Goal: Task Accomplishment & Management: Complete application form

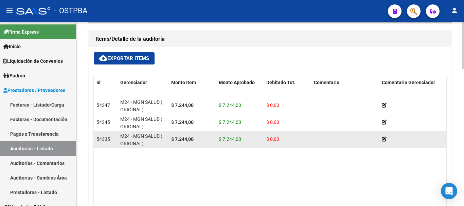
scroll to position [509, 0]
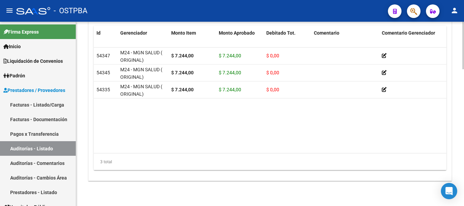
click at [210, 146] on datatable-body "54347 M24 - MGN SALUD ( ORIGINAL) $ 7.244,00 $ 7.244,00 $ 0,00 27359489574 3594…" at bounding box center [270, 101] width 353 height 106
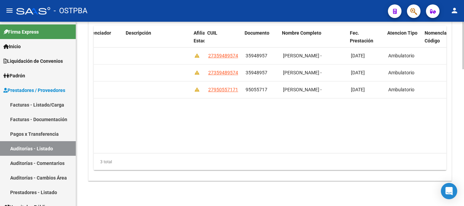
scroll to position [0, 324]
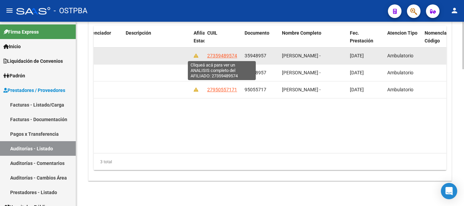
click at [224, 54] on span "27359489574" at bounding box center [222, 55] width 30 height 5
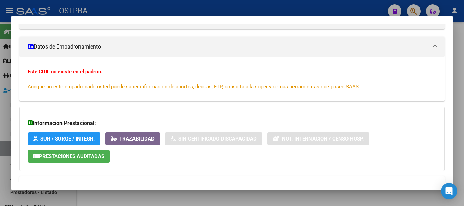
scroll to position [131, 0]
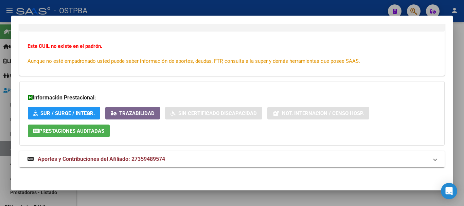
click at [178, 156] on mat-panel-title "Aportes y Contribuciones del Afiliado: 27359489574" at bounding box center [228, 159] width 401 height 8
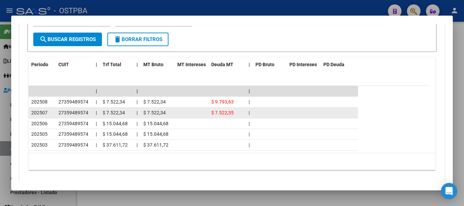
scroll to position [348, 0]
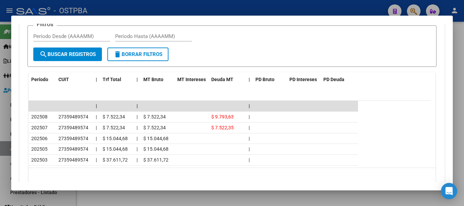
click at [178, 6] on div at bounding box center [232, 103] width 464 height 206
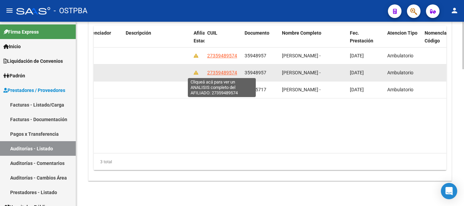
click at [227, 74] on span "27359489574" at bounding box center [222, 72] width 30 height 5
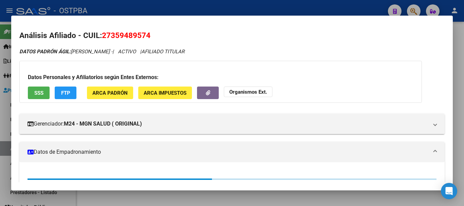
click at [209, 2] on div at bounding box center [232, 103] width 464 height 206
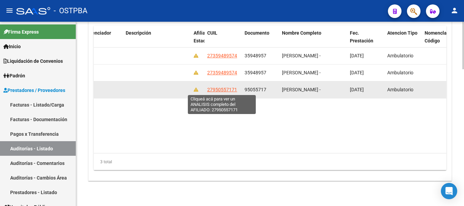
click at [229, 89] on span "27950557171" at bounding box center [222, 89] width 30 height 5
type textarea "27950557171"
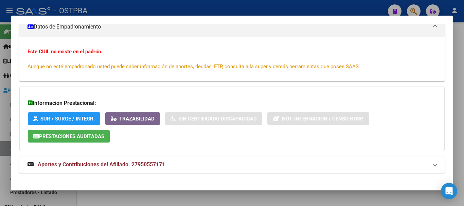
scroll to position [131, 0]
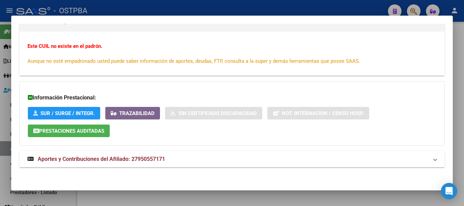
click at [184, 157] on mat-panel-title "Aportes y Contribuciones del Afiliado: 27950557171" at bounding box center [228, 159] width 401 height 8
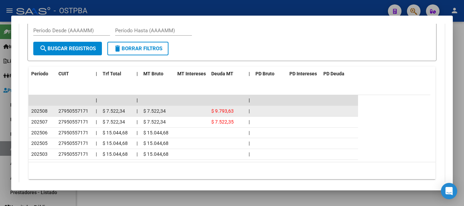
scroll to position [375, 0]
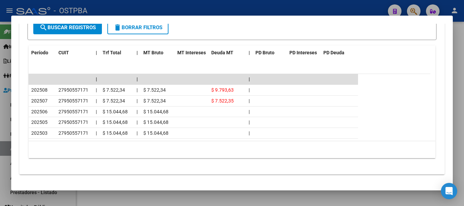
click at [208, 8] on div at bounding box center [232, 103] width 464 height 206
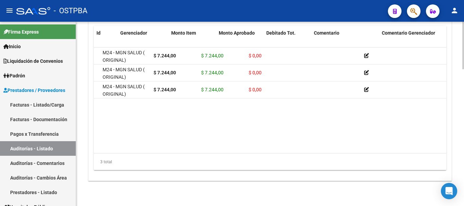
scroll to position [0, 0]
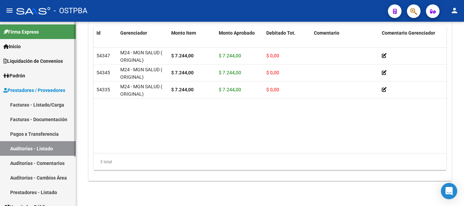
click at [68, 146] on link "Auditorías - Listado" at bounding box center [38, 148] width 76 height 15
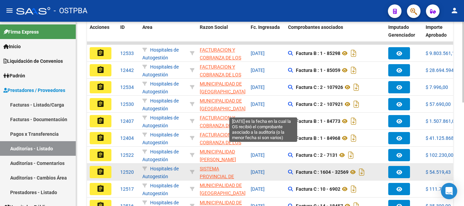
scroll to position [236, 0]
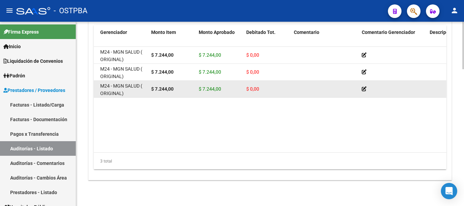
scroll to position [499, 0]
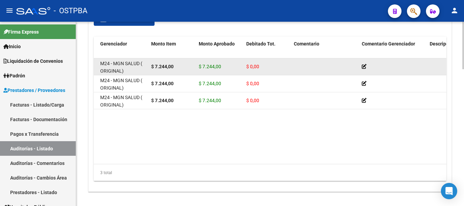
click at [361, 66] on datatable-body-cell at bounding box center [393, 66] width 68 height 17
click at [365, 68] on icon at bounding box center [364, 66] width 5 height 5
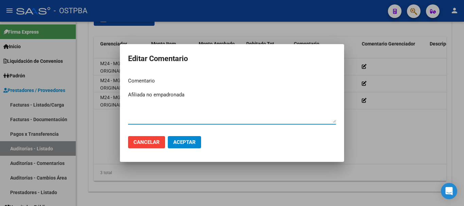
type textarea "Afiliada no empadronada"
click at [190, 143] on span "Aceptar" at bounding box center [184, 142] width 22 height 6
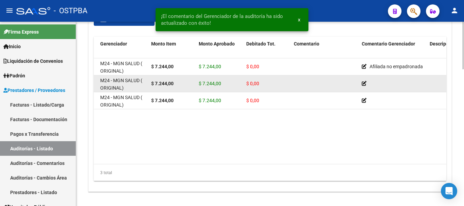
click at [363, 82] on icon at bounding box center [364, 83] width 5 height 5
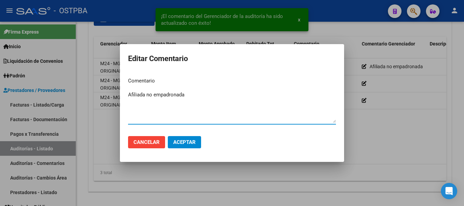
type textarea "Afiliada no empadronada"
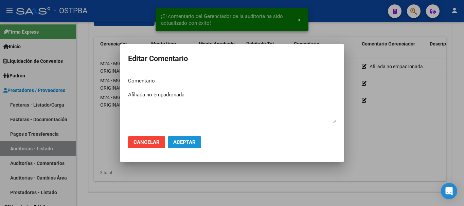
click at [190, 142] on span "Aceptar" at bounding box center [184, 142] width 22 height 6
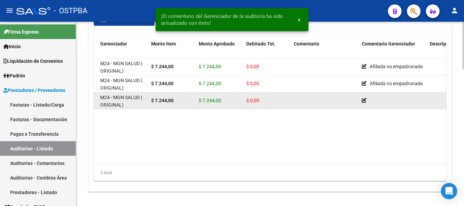
click at [364, 100] on icon at bounding box center [364, 100] width 5 height 5
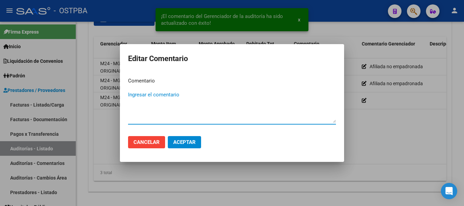
paste textarea "Afiliada no empadronada"
type textarea "Afiliada no empadronada"
click at [182, 141] on span "Aceptar" at bounding box center [184, 142] width 22 height 6
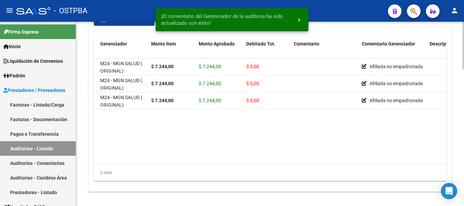
click at [115, 140] on datatable-body "54347 M24 - MGN SALUD ( ORIGINAL) $ 7.244,00 $ 7.244,00 $ 0,00 Afiliada no empa…" at bounding box center [270, 111] width 353 height 106
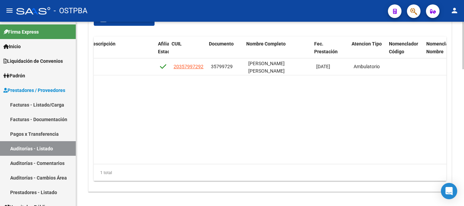
scroll to position [0, 363]
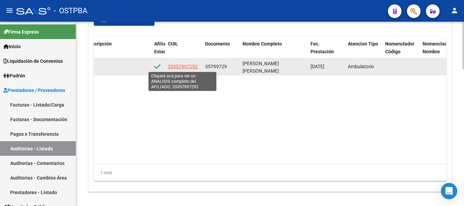
click at [182, 67] on span "20357997292" at bounding box center [183, 66] width 30 height 5
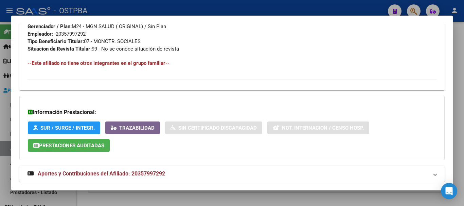
scroll to position [368, 0]
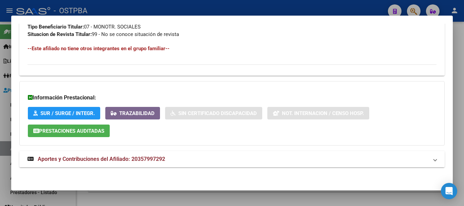
click at [188, 160] on mat-panel-title "Aportes y Contribuciones del Afiliado: 20357997292" at bounding box center [228, 159] width 401 height 8
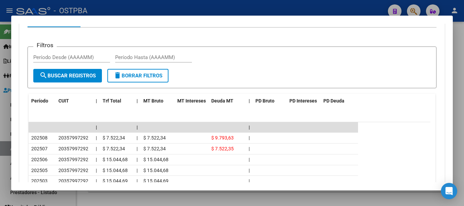
scroll to position [578, 0]
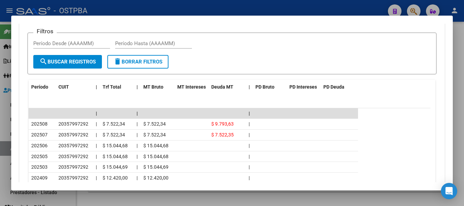
click at [188, 7] on div at bounding box center [232, 103] width 464 height 206
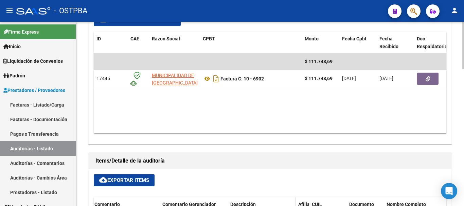
scroll to position [329, 0]
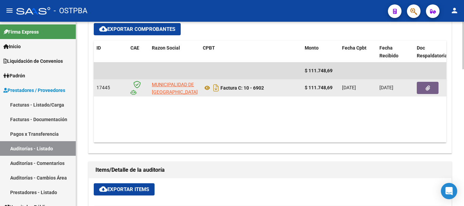
click at [427, 88] on icon "button" at bounding box center [428, 88] width 4 height 5
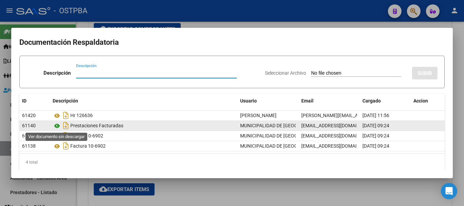
click at [60, 126] on icon at bounding box center [57, 126] width 9 height 8
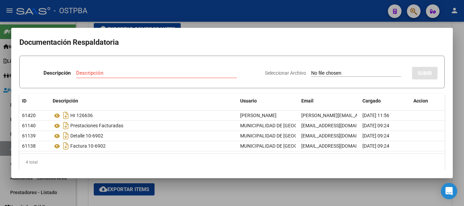
click at [217, 10] on div at bounding box center [232, 103] width 464 height 206
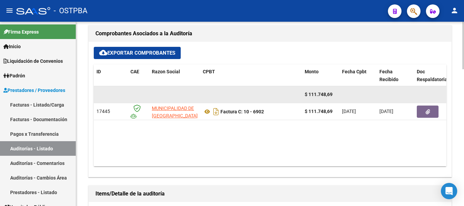
scroll to position [295, 0]
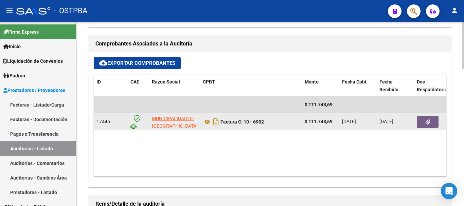
click at [420, 121] on button "button" at bounding box center [428, 122] width 22 height 12
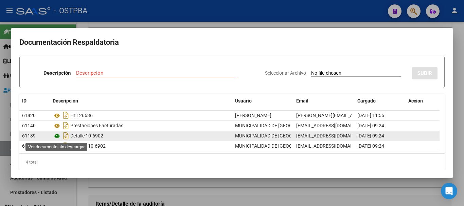
click at [59, 138] on icon at bounding box center [57, 136] width 9 height 8
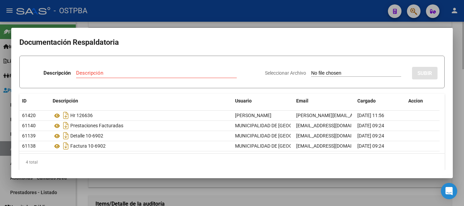
drag, startPoint x: 271, startPoint y: 6, endPoint x: 289, endPoint y: 29, distance: 28.8
click at [270, 6] on div at bounding box center [232, 103] width 464 height 206
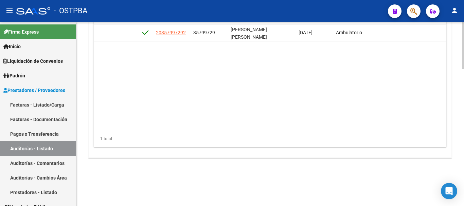
scroll to position [0, 378]
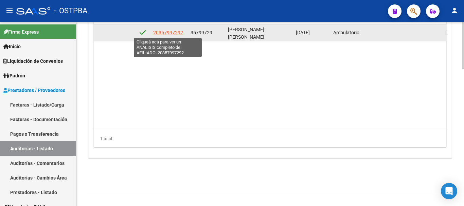
click at [167, 31] on span "20357997292" at bounding box center [168, 32] width 30 height 5
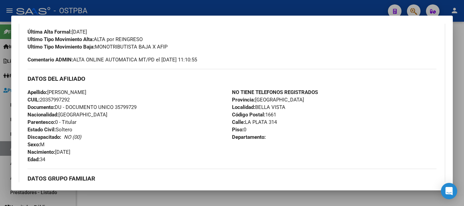
scroll to position [368, 0]
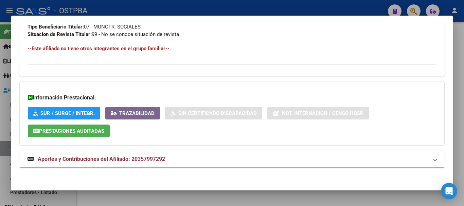
click at [155, 156] on strong "Aportes y Contribuciones del Afiliado: 20357997292" at bounding box center [97, 159] width 138 height 8
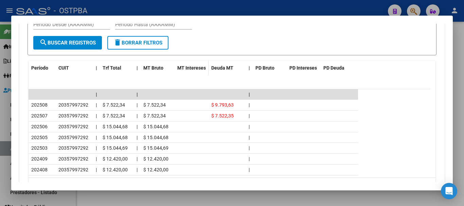
scroll to position [612, 0]
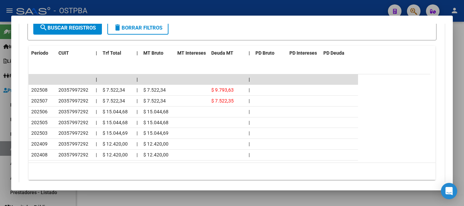
click at [202, 4] on div at bounding box center [232, 103] width 464 height 206
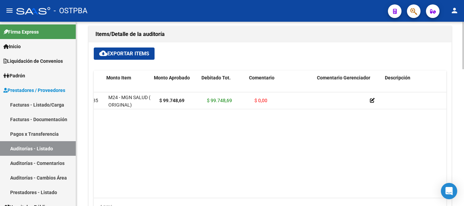
scroll to position [0, 0]
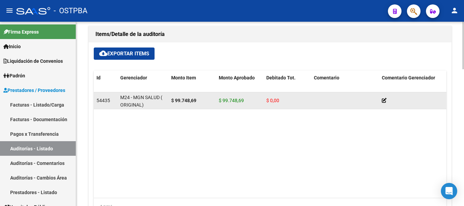
click at [383, 101] on icon at bounding box center [384, 100] width 5 height 5
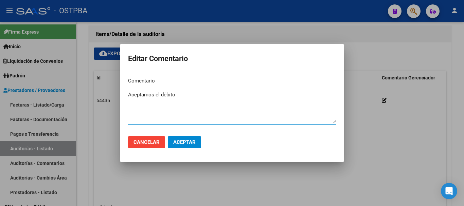
type textarea "Aceptamos el débito"
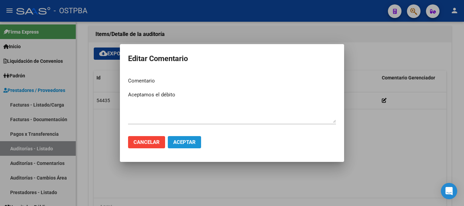
click at [191, 145] on button "Aceptar" at bounding box center [184, 142] width 33 height 12
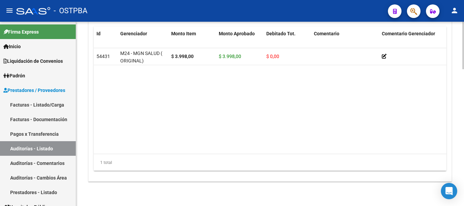
scroll to position [509, 0]
click at [209, 154] on div "1 total" at bounding box center [270, 162] width 353 height 17
click at [209, 153] on div "Id Gerenciador Monto Item Monto Aprobado Debitado Tot. Comentario Comentario Ge…" at bounding box center [270, 98] width 353 height 145
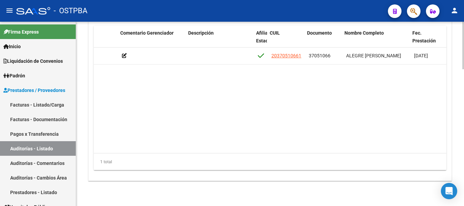
scroll to position [0, 258]
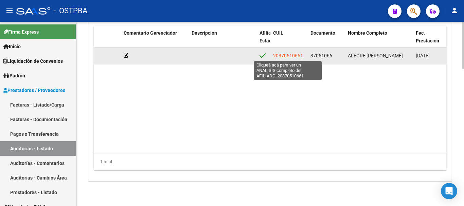
click at [288, 54] on span "20370510661" at bounding box center [288, 55] width 30 height 5
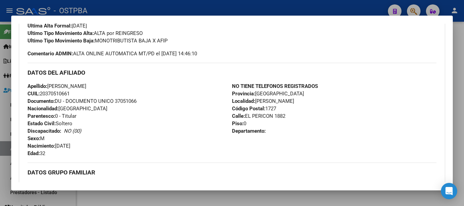
scroll to position [164, 0]
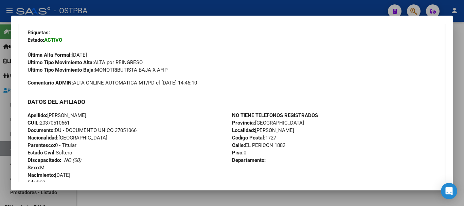
click at [235, 5] on div at bounding box center [232, 103] width 464 height 206
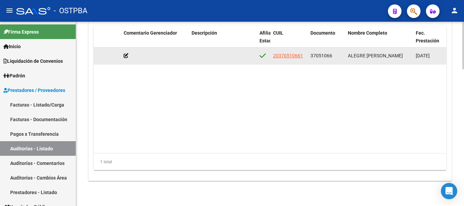
click at [127, 57] on icon at bounding box center [126, 55] width 5 height 5
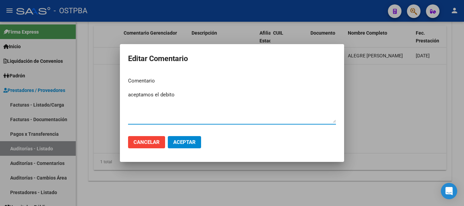
type textarea "aceptamos el debito"
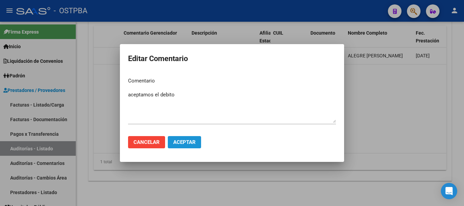
drag, startPoint x: 189, startPoint y: 140, endPoint x: 192, endPoint y: 138, distance: 3.5
click at [189, 140] on span "Aceptar" at bounding box center [184, 142] width 22 height 6
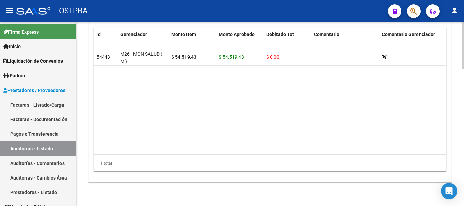
scroll to position [509, 0]
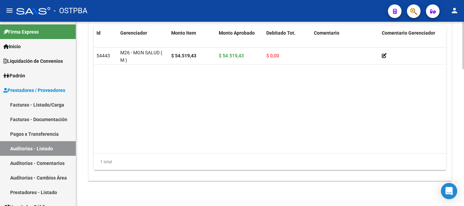
drag, startPoint x: 214, startPoint y: 148, endPoint x: 290, endPoint y: 146, distance: 76.8
click at [290, 146] on datatable-body "54443 M26 - MGN SALUD ( M ) $ 54.519,43 $ 54.519,43 $ 0,00 23242000854 24200085…" at bounding box center [270, 101] width 353 height 106
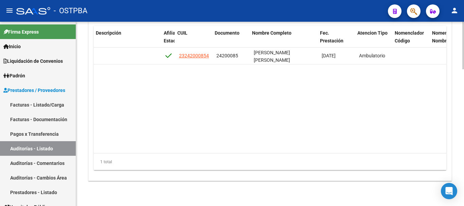
scroll to position [0, 354]
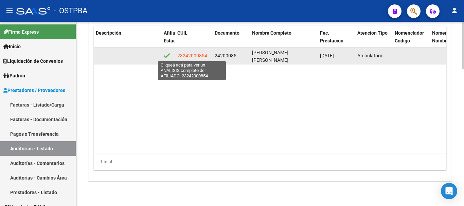
click at [199, 55] on span "23242000854" at bounding box center [192, 55] width 30 height 5
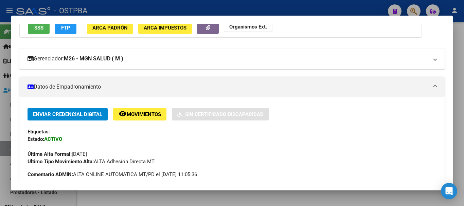
scroll to position [0, 0]
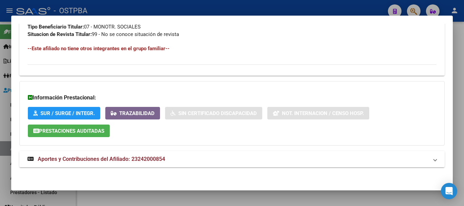
click at [174, 161] on mat-panel-title "Aportes y Contribuciones del Afiliado: 23242000854" at bounding box center [228, 159] width 401 height 8
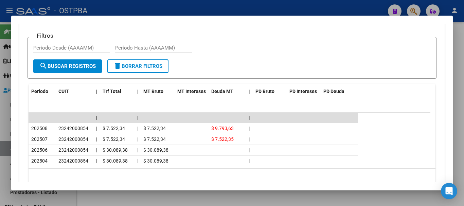
scroll to position [570, 0]
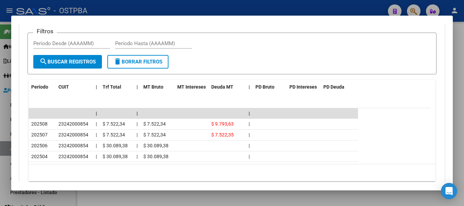
drag, startPoint x: 177, startPoint y: 6, endPoint x: 181, endPoint y: 6, distance: 4.5
click at [177, 5] on div at bounding box center [232, 103] width 464 height 206
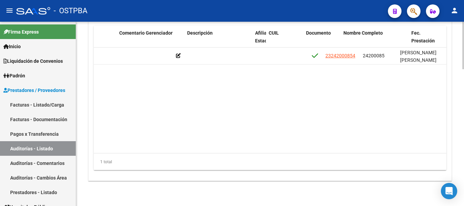
scroll to position [0, 292]
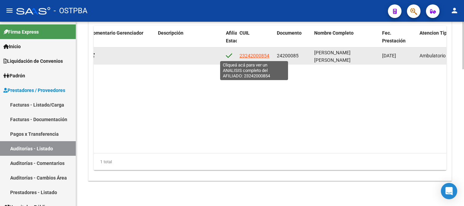
click at [250, 53] on span "23242000854" at bounding box center [254, 55] width 30 height 5
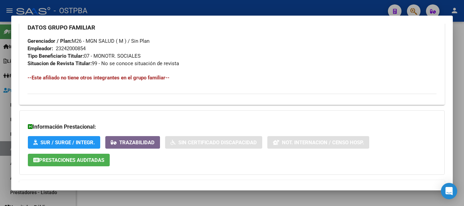
scroll to position [360, 0]
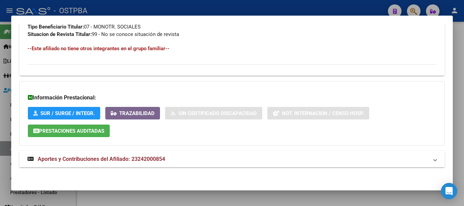
click at [180, 3] on div at bounding box center [232, 103] width 464 height 206
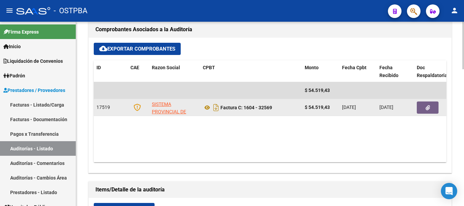
scroll to position [295, 0]
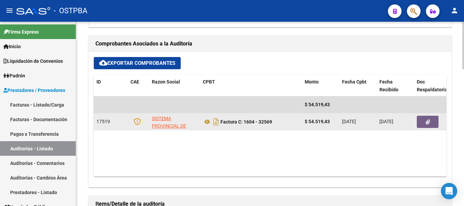
click at [426, 123] on icon "button" at bounding box center [428, 122] width 4 height 5
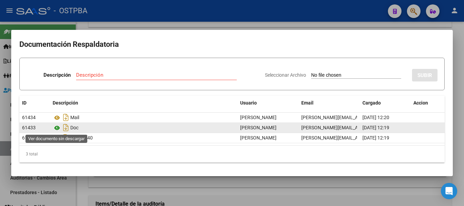
click at [57, 130] on icon at bounding box center [57, 128] width 9 height 8
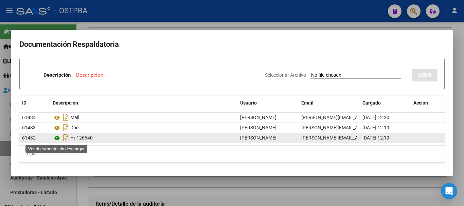
click at [57, 139] on icon at bounding box center [57, 138] width 9 height 8
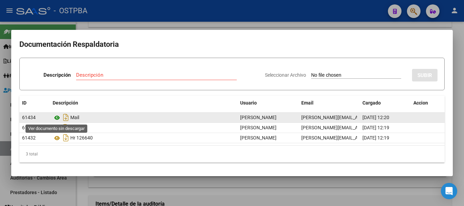
click at [56, 119] on icon at bounding box center [57, 118] width 9 height 8
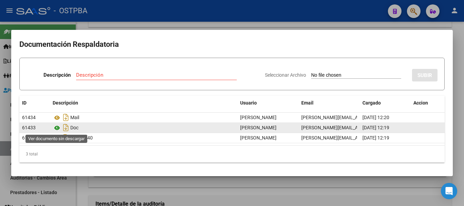
click at [55, 129] on icon at bounding box center [57, 128] width 9 height 8
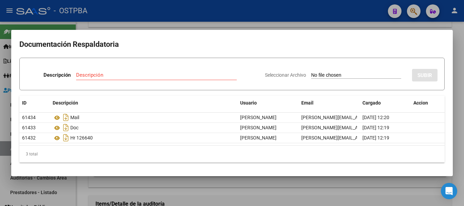
click at [156, 11] on div at bounding box center [232, 103] width 464 height 206
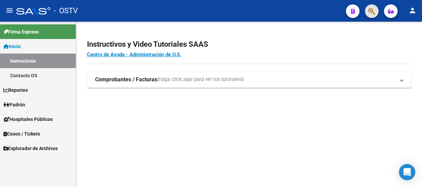
click at [368, 6] on span "button" at bounding box center [371, 11] width 7 height 14
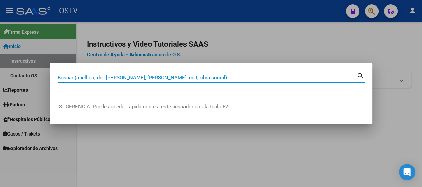
paste input "34307201"
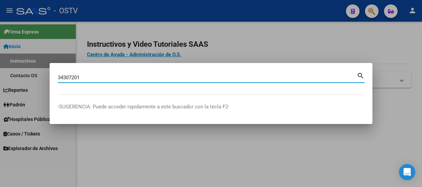
type input "34307201"
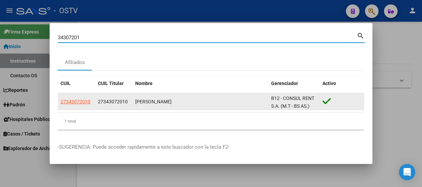
click at [84, 97] on datatable-body-cell "27343072010" at bounding box center [76, 101] width 37 height 17
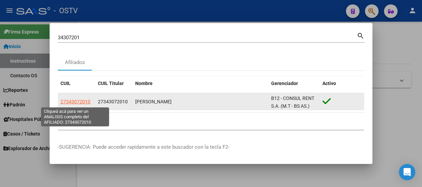
click at [83, 100] on span "27343072010" at bounding box center [75, 101] width 30 height 5
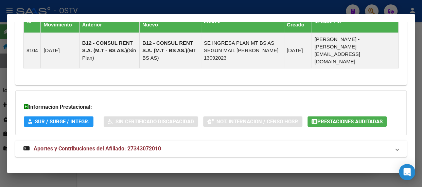
click at [159, 146] on span "Aportes y Contribuciones del Afiliado: 27343072010" at bounding box center [97, 149] width 127 height 6
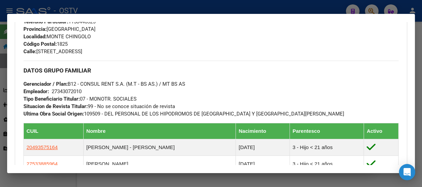
scroll to position [306, 0]
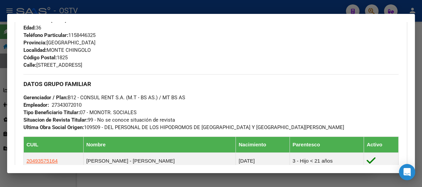
drag, startPoint x: 279, startPoint y: 129, endPoint x: 21, endPoint y: 89, distance: 261.4
click at [22, 91] on div "Enviar Credencial Digital remove_red_eye Movimientos Sin Certificado Discapacid…" at bounding box center [210, 76] width 391 height 426
drag, startPoint x: 13, startPoint y: 82, endPoint x: 37, endPoint y: 70, distance: 27.2
click at [34, 69] on div "Enviar Credencial Digital remove_red_eye Movimientos Sin Certificado Discapacid…" at bounding box center [210, 76] width 391 height 426
click at [320, 109] on div "DATOS GRUPO FAMILIAR Gerenciador / Plan: B12 - CONSUL RENT S.A. (M.T - BS AS.) …" at bounding box center [210, 102] width 375 height 57
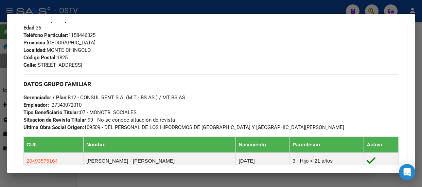
drag, startPoint x: 282, startPoint y: 125, endPoint x: 22, endPoint y: 77, distance: 264.2
click at [22, 77] on div "Enviar Credencial Digital remove_red_eye Movimientos Sin Certificado Discapacid…" at bounding box center [210, 76] width 391 height 426
click at [159, 78] on div "DATOS GRUPO FAMILIAR Gerenciador / Plan: B12 - CONSUL RENT S.A. (M.T - BS AS.) …" at bounding box center [210, 102] width 375 height 57
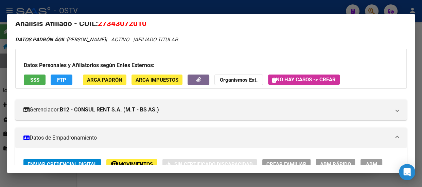
scroll to position [1, 0]
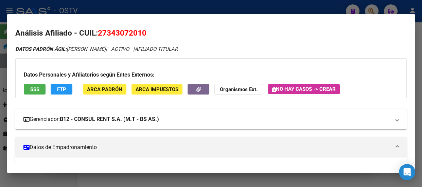
drag, startPoint x: 285, startPoint y: 126, endPoint x: 80, endPoint y: 115, distance: 205.8
click at [191, 118] on mat-panel-title "Gerenciador: B12 - CONSUL RENT S.A. (M.T - BS AS.)" at bounding box center [206, 119] width 367 height 8
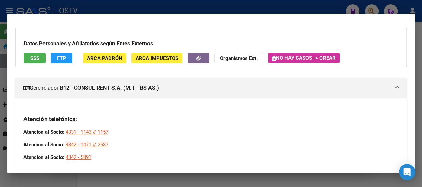
scroll to position [32, 0]
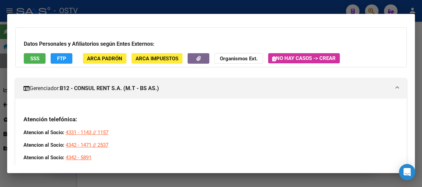
click at [173, 87] on mat-panel-title "Gerenciador: B12 - CONSUL RENT S.A. (M.T - BS AS.)" at bounding box center [206, 89] width 367 height 8
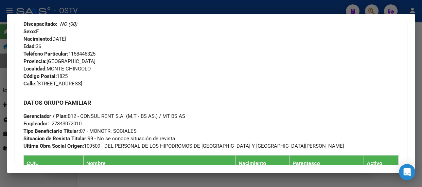
scroll to position [279, 0]
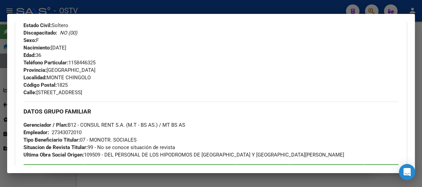
drag, startPoint x: 187, startPoint y: 64, endPoint x: 190, endPoint y: 53, distance: 10.8
click at [189, 64] on div "Teléfono Particular: 1158446325 Provincia: Buenos Aires Localidad: MONTE CHINGO…" at bounding box center [210, 77] width 375 height 37
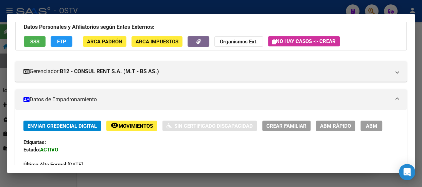
scroll to position [1, 0]
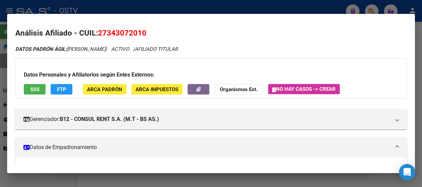
click at [179, 2] on div at bounding box center [211, 93] width 422 height 187
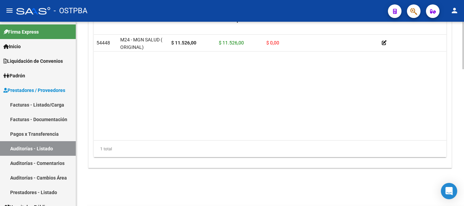
scroll to position [533, 0]
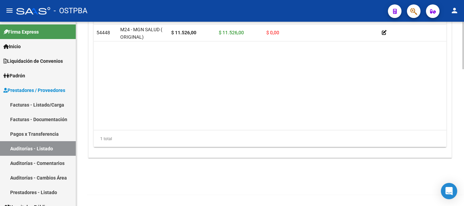
drag, startPoint x: 221, startPoint y: 130, endPoint x: 321, endPoint y: 125, distance: 99.3
click at [321, 125] on datatable-body "54448 M24 - MGN SALUD ( ORIGINAL) $ 11.526,00 $ 11.526,00 $ 0,00 20274644606 27…" at bounding box center [270, 77] width 353 height 106
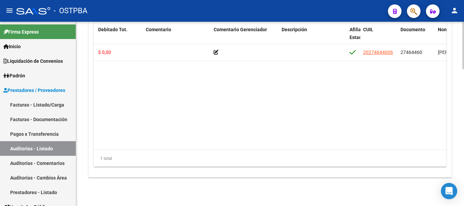
scroll to position [499, 0]
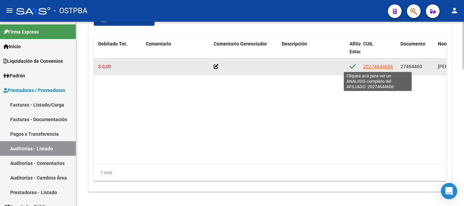
click at [382, 67] on span "20274644606" at bounding box center [378, 66] width 30 height 5
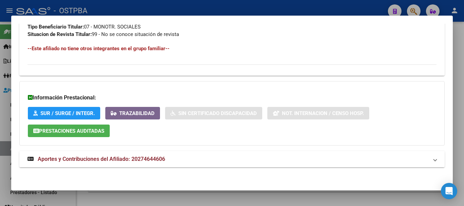
click at [163, 155] on strong "Aportes y Contribuciones del Afiliado: 20274644606" at bounding box center [97, 159] width 138 height 8
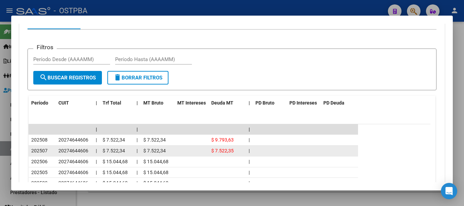
scroll to position [612, 0]
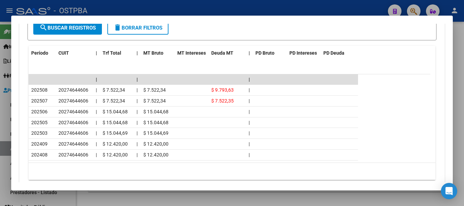
drag, startPoint x: 240, startPoint y: 6, endPoint x: 252, endPoint y: 16, distance: 15.0
click at [241, 6] on div at bounding box center [232, 103] width 464 height 206
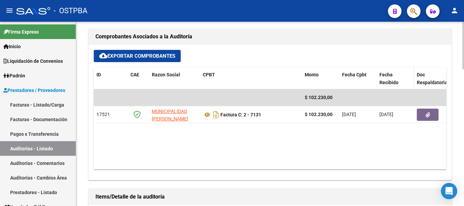
scroll to position [295, 0]
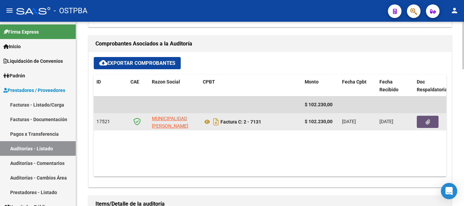
click at [426, 123] on icon "button" at bounding box center [428, 122] width 4 height 5
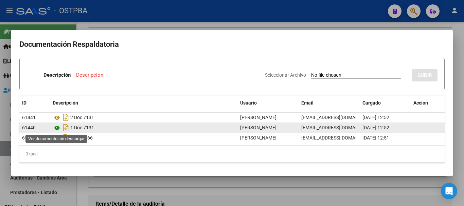
click at [57, 126] on icon at bounding box center [57, 128] width 9 height 8
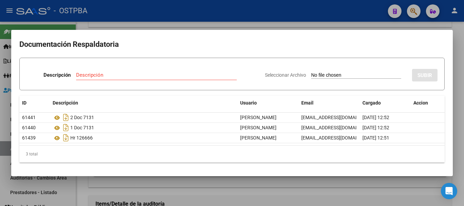
click at [222, 20] on div at bounding box center [232, 103] width 464 height 206
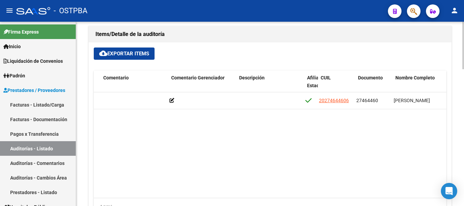
scroll to position [0, 213]
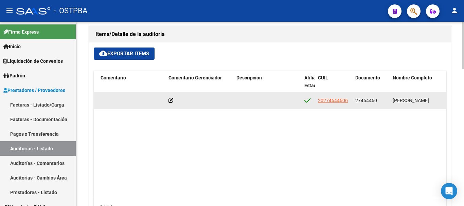
click at [172, 98] on icon at bounding box center [170, 100] width 5 height 5
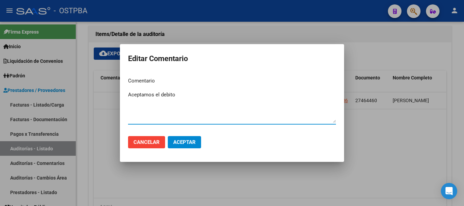
type textarea "Aceptamos el debito"
click at [176, 145] on span "Aceptar" at bounding box center [184, 142] width 22 height 6
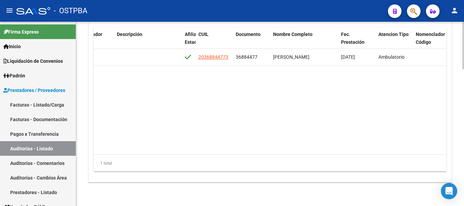
scroll to position [499, 0]
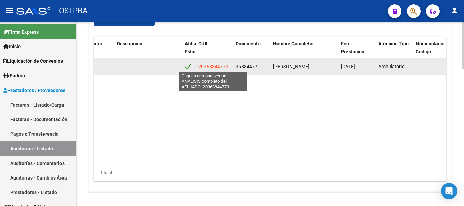
click at [218, 68] on span "20368844773" at bounding box center [213, 66] width 30 height 5
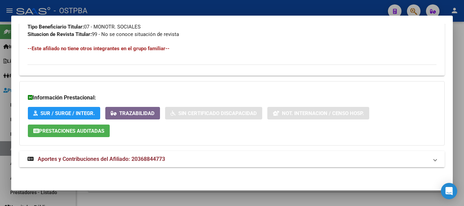
click at [219, 162] on mat-panel-title "Aportes y Contribuciones del Afiliado: 20368844773" at bounding box center [228, 159] width 401 height 8
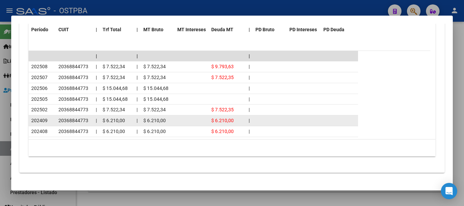
scroll to position [641, 0]
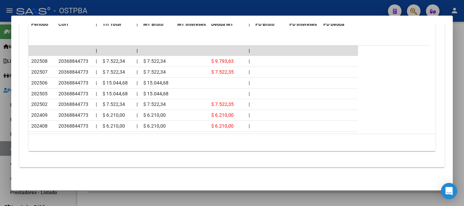
click at [206, 8] on div at bounding box center [232, 103] width 464 height 206
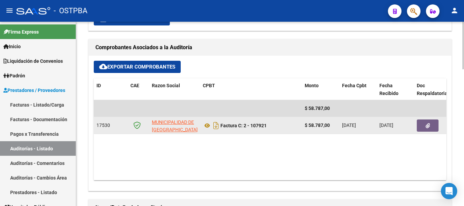
scroll to position [295, 0]
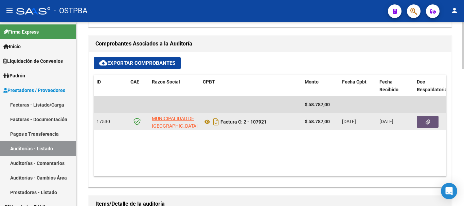
click at [430, 116] on button "button" at bounding box center [428, 122] width 22 height 12
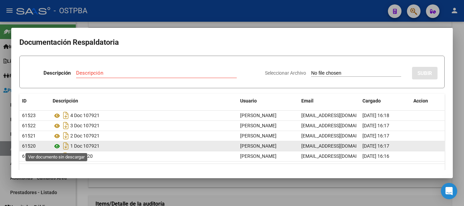
click at [55, 148] on icon at bounding box center [57, 146] width 9 height 8
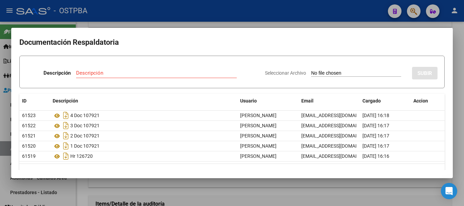
scroll to position [16, 0]
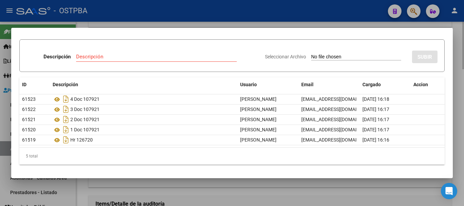
click at [278, 180] on div at bounding box center [232, 103] width 464 height 206
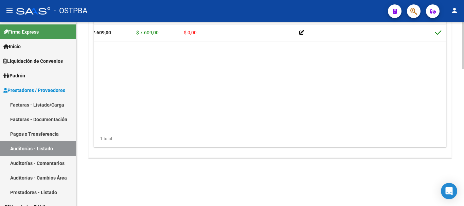
scroll to position [0, 83]
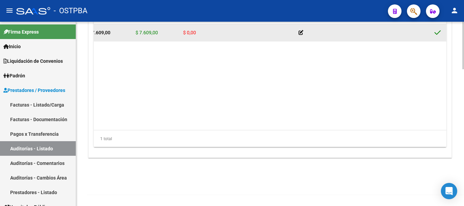
click at [302, 31] on icon at bounding box center [301, 32] width 5 height 5
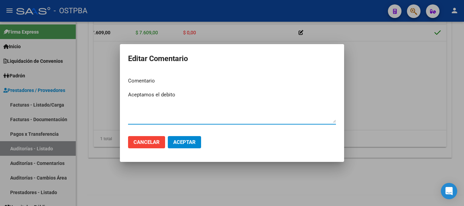
type textarea "Aceptamos el debito"
click at [193, 136] on mat-dialog-actions "Cancelar Aceptar" at bounding box center [232, 142] width 208 height 23
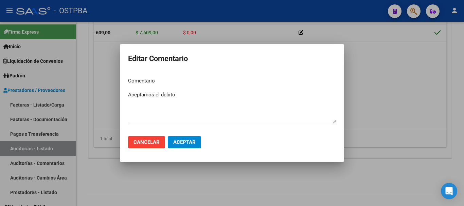
click at [194, 143] on span "Aceptar" at bounding box center [184, 142] width 22 height 6
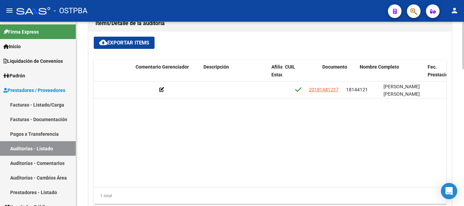
scroll to position [0, 278]
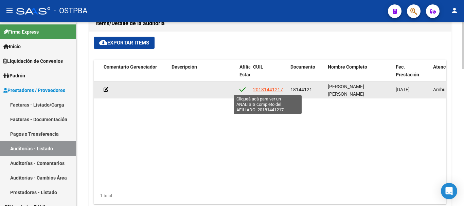
click at [276, 90] on span "20181441217" at bounding box center [268, 89] width 30 height 5
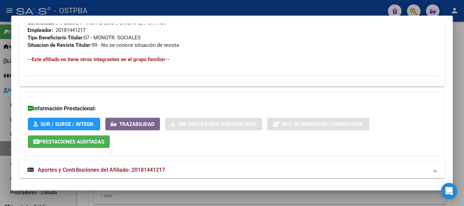
scroll to position [360, 0]
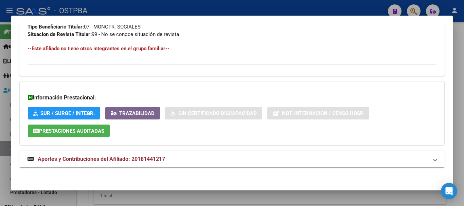
click at [177, 151] on mat-expansion-panel-header "Aportes y Contribuciones del Afiliado: 20181441217" at bounding box center [231, 159] width 425 height 16
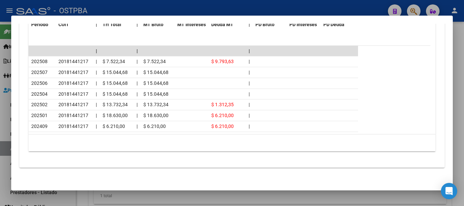
scroll to position [633, 0]
click at [175, 8] on div at bounding box center [232, 103] width 464 height 206
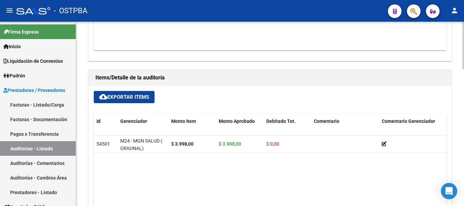
scroll to position [442, 0]
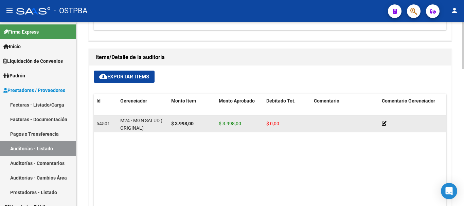
click at [385, 125] on icon at bounding box center [384, 123] width 5 height 5
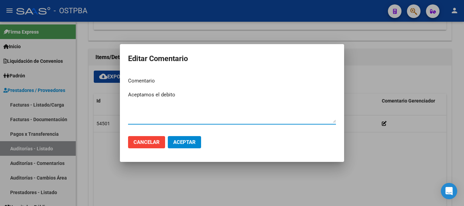
type textarea "Aceptamos el debito"
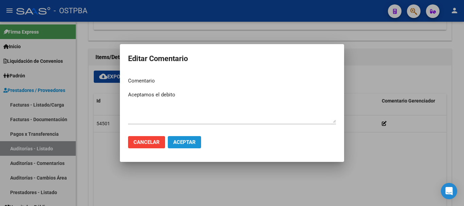
click at [185, 145] on span "Aceptar" at bounding box center [184, 142] width 22 height 6
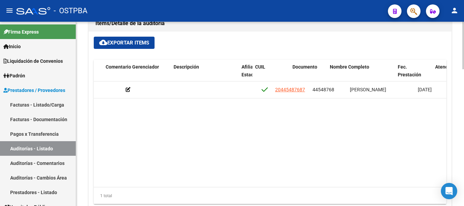
scroll to position [0, 277]
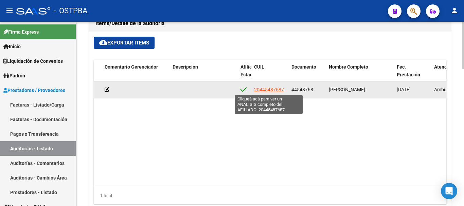
click at [276, 91] on span "20445487687" at bounding box center [269, 89] width 30 height 5
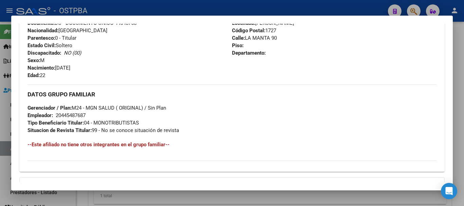
scroll to position [157, 0]
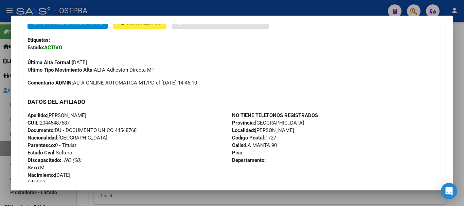
click at [218, 7] on div at bounding box center [232, 103] width 464 height 206
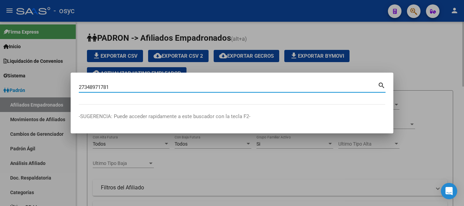
type input "27348971781"
